Goal: Task Accomplishment & Management: Use online tool/utility

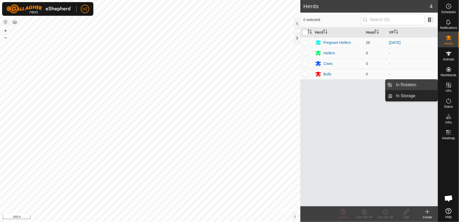
click at [425, 87] on link "In Rotation" at bounding box center [415, 85] width 45 height 11
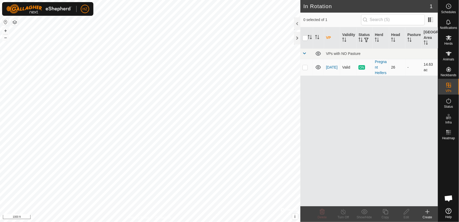
click at [305, 67] on p-checkbox at bounding box center [304, 67] width 5 height 4
checkbox input "true"
click at [385, 213] on icon at bounding box center [385, 212] width 7 height 6
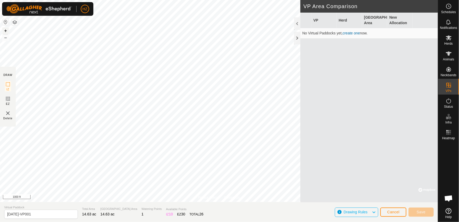
click at [4, 29] on button "+" at bounding box center [5, 31] width 6 height 6
click at [5, 37] on button "–" at bounding box center [5, 37] width 6 height 6
click at [5, 32] on button "+" at bounding box center [5, 31] width 6 height 6
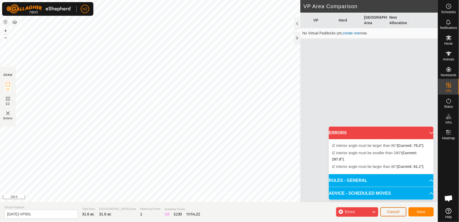
click at [395, 213] on span "Cancel" at bounding box center [393, 212] width 12 height 4
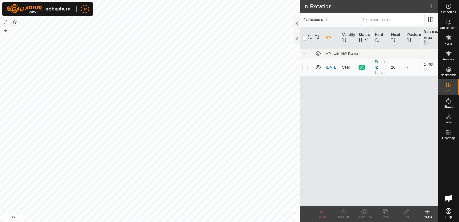
click at [305, 66] on p-checkbox at bounding box center [304, 67] width 5 height 4
checkbox input "true"
click at [384, 216] on div "Copy" at bounding box center [385, 217] width 21 height 5
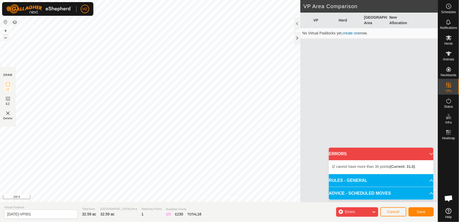
click at [7, 38] on button "–" at bounding box center [5, 37] width 6 height 6
click at [5, 29] on button "+" at bounding box center [5, 31] width 6 height 6
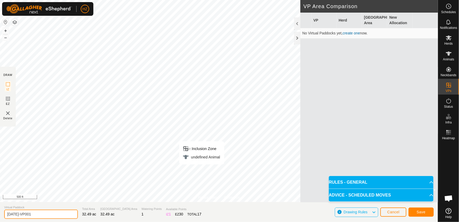
click at [35, 213] on input "[DATE]-VP001" at bounding box center [41, 214] width 74 height 9
type input "[DATE]"
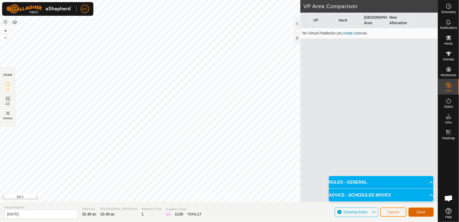
click at [423, 212] on span "Save" at bounding box center [420, 212] width 9 height 4
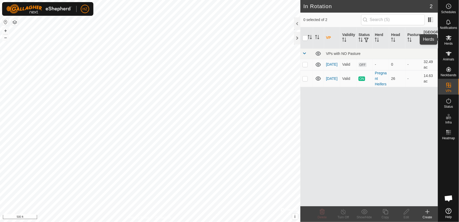
click at [447, 40] on icon at bounding box center [448, 38] width 6 height 6
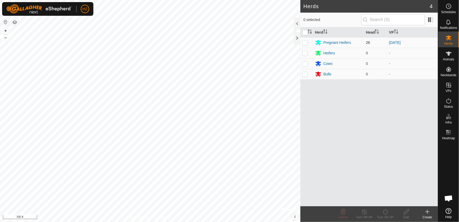
click at [305, 43] on p-checkbox at bounding box center [304, 42] width 5 height 4
checkbox input "true"
click at [386, 214] on icon at bounding box center [385, 212] width 7 height 6
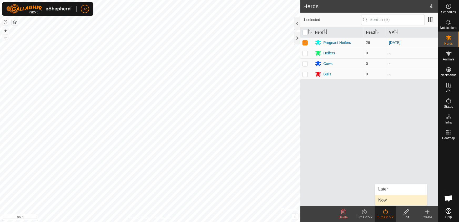
click at [381, 200] on link "Now" at bounding box center [401, 200] width 52 height 11
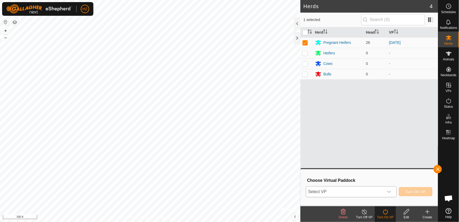
click at [392, 191] on div "dropdown trigger" at bounding box center [388, 192] width 11 height 11
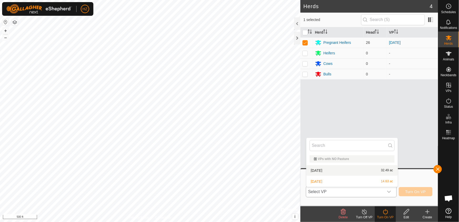
click at [370, 169] on li "[DATE] 32.49 ac" at bounding box center [351, 170] width 91 height 11
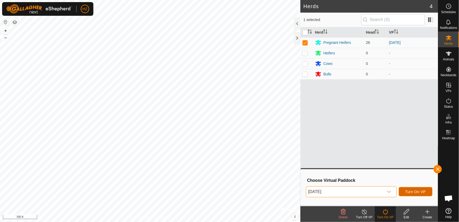
click at [416, 191] on span "Turn On VP" at bounding box center [415, 192] width 21 height 4
